Goal: Find specific page/section: Find specific page/section

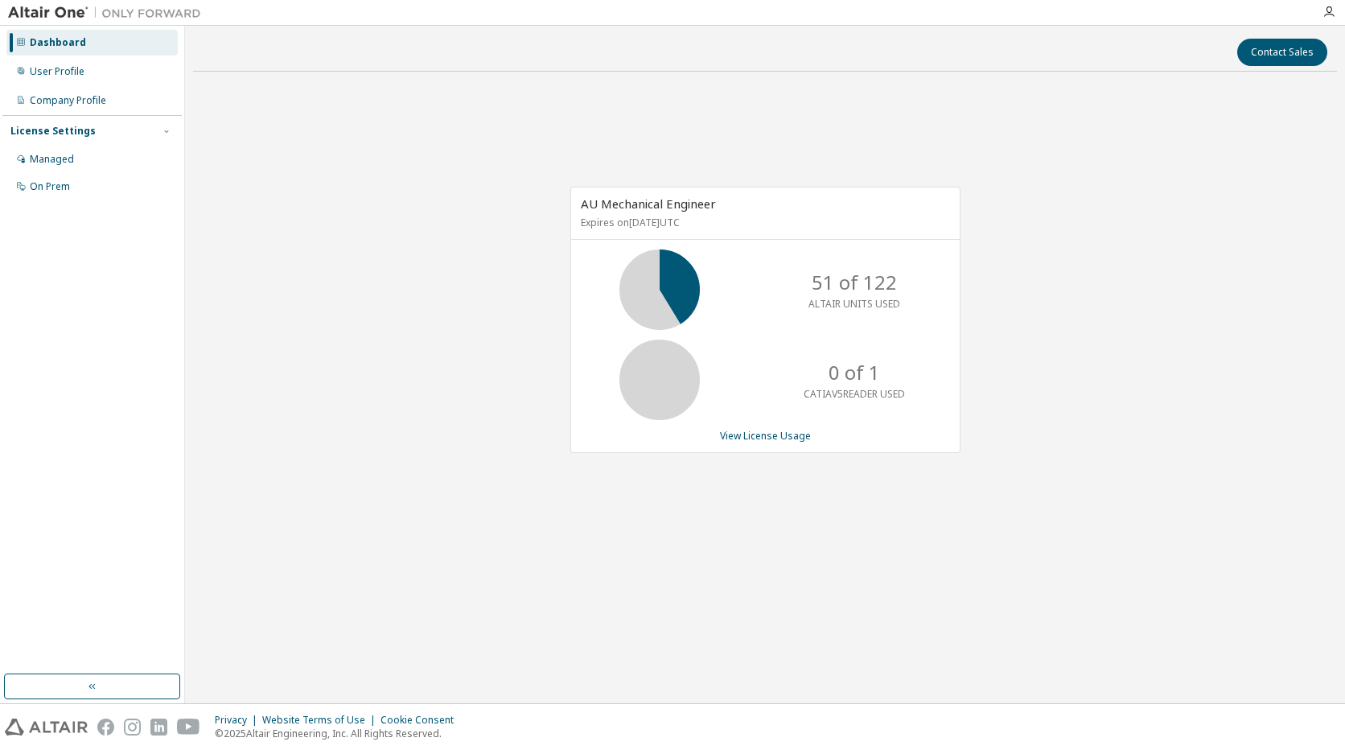
drag, startPoint x: 467, startPoint y: 146, endPoint x: 501, endPoint y: 75, distance: 79.2
click at [466, 146] on div "AU Mechanical Engineer Expires on [DATE] UTC 51 of 122 ALTAIR UNITS USED 0 of 1…" at bounding box center [765, 328] width 1144 height 488
